Goal: Task Accomplishment & Management: Understand process/instructions

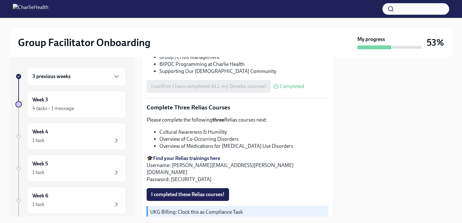
scroll to position [495, 0]
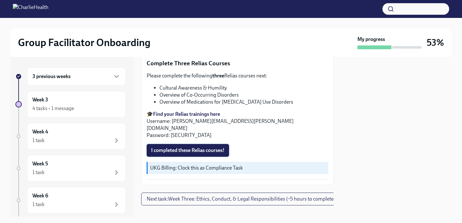
click at [199, 147] on span "I completed these Relias courses!" at bounding box center [187, 150] width 73 height 6
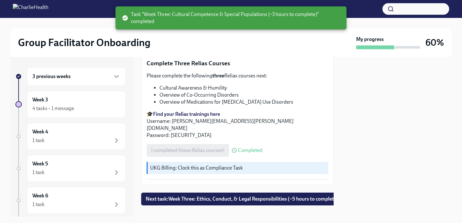
scroll to position [497, 0]
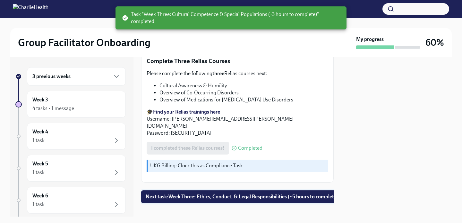
click at [225, 194] on span "Next task : Week Three: Ethics, Conduct, & Legal Responsibilities (~5 hours to …" at bounding box center [242, 197] width 193 height 6
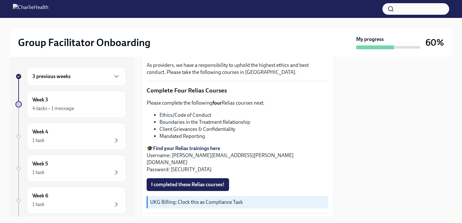
scroll to position [202, 0]
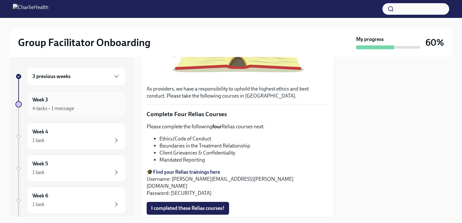
click at [77, 102] on div "Week 3 4 tasks • 1 message" at bounding box center [76, 105] width 88 height 16
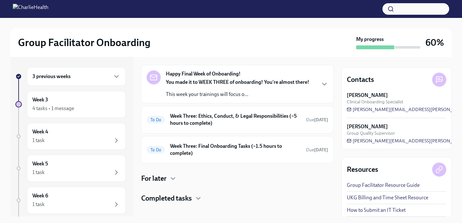
scroll to position [29, 0]
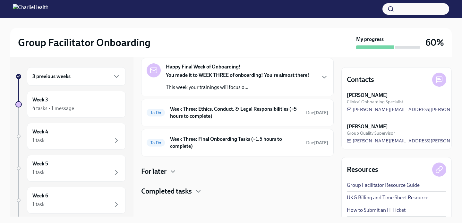
click at [184, 186] on div "Happy Final Week of Onboarding! You made it to WEEK THREE of onboarding! You're…" at bounding box center [237, 127] width 192 height 139
click at [185, 188] on h4 "Completed tasks" at bounding box center [166, 192] width 51 height 10
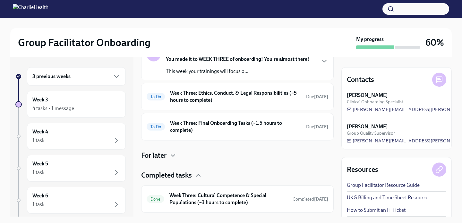
scroll to position [61, 0]
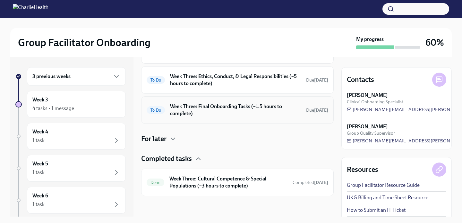
click at [258, 110] on h6 "Week Three: Final Onboarding Tasks (~1.5 hours to complete)" at bounding box center [235, 110] width 131 height 14
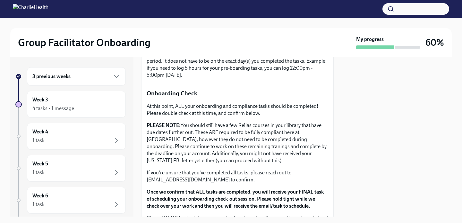
scroll to position [564, 0]
